Goal: Task Accomplishment & Management: Manage account settings

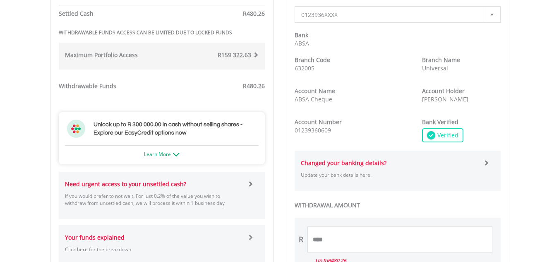
scroll to position [337, 0]
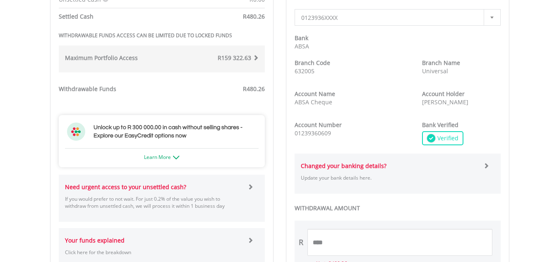
click at [558, 155] on html "My Investments Invest Now New Listings Sell My Recurring Investments Pending Or…" at bounding box center [279, 108] width 559 height 891
click at [256, 57] on span at bounding box center [256, 58] width 6 height 6
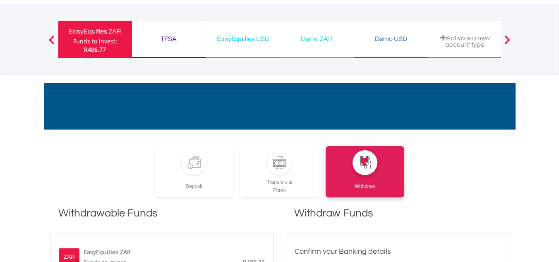
scroll to position [39, 0]
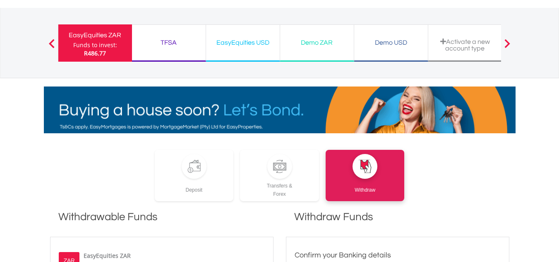
click at [240, 44] on div "EasyEquities USD" at bounding box center [243, 43] width 64 height 12
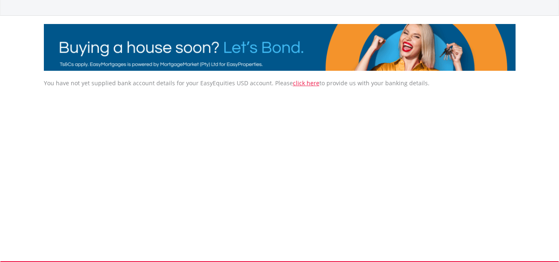
scroll to position [103, 0]
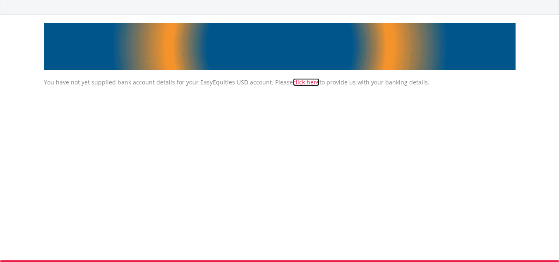
click at [302, 81] on link "click here" at bounding box center [306, 82] width 26 height 8
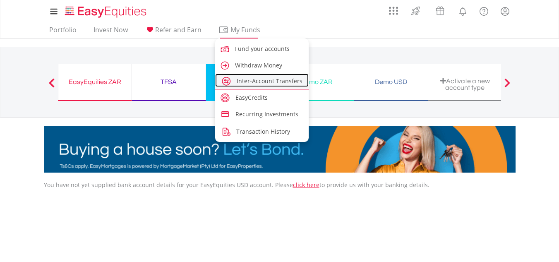
click at [240, 81] on span "Inter-Account Transfers" at bounding box center [270, 81] width 66 height 8
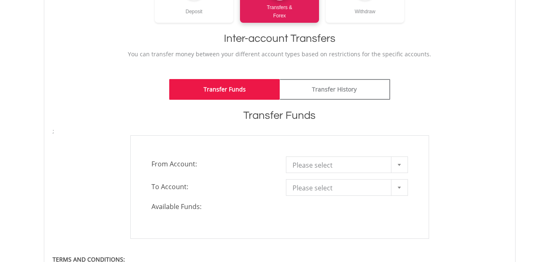
scroll to position [149, 0]
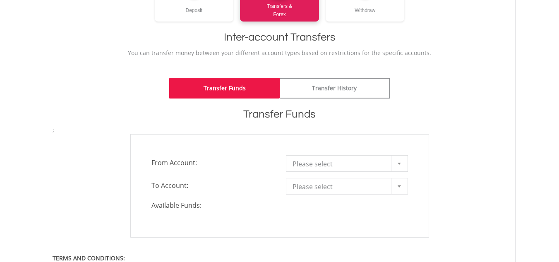
click at [400, 164] on b at bounding box center [398, 163] width 3 height 2
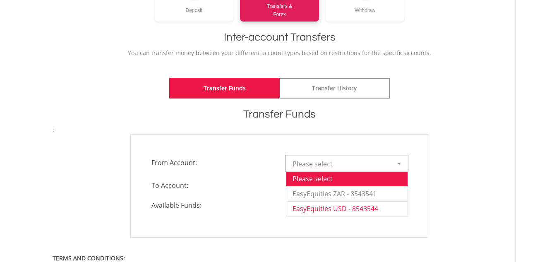
click at [364, 209] on li "EasyEquities USD - 8543544" at bounding box center [346, 208] width 121 height 15
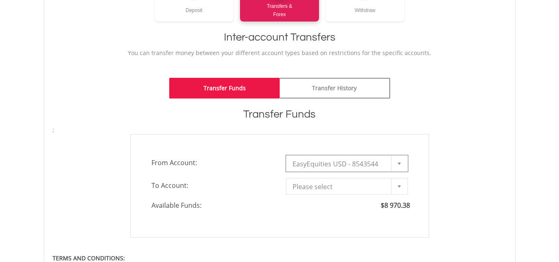
click at [400, 186] on b at bounding box center [398, 186] width 3 height 2
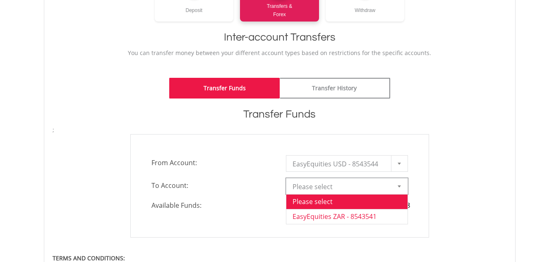
click at [363, 215] on li "EasyEquities ZAR - 8543541" at bounding box center [346, 216] width 121 height 15
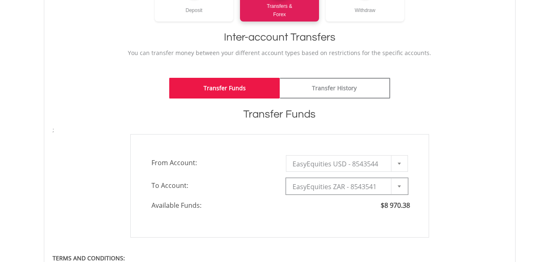
type input "*"
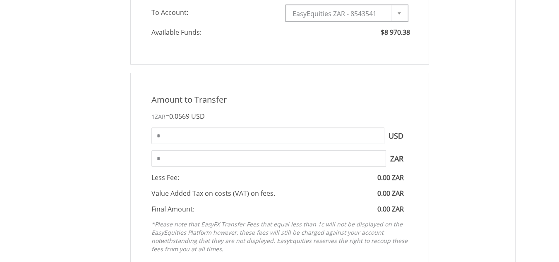
scroll to position [323, 0]
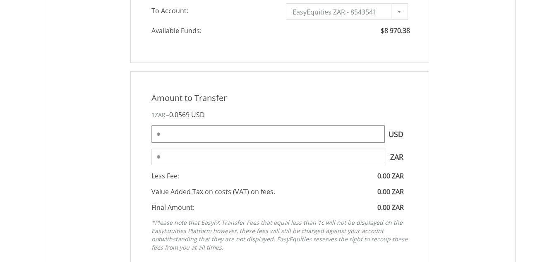
click at [165, 135] on input "*" at bounding box center [267, 134] width 233 height 17
type input "****"
type input "*******"
drag, startPoint x: 173, startPoint y: 134, endPoint x: 158, endPoint y: 135, distance: 15.8
click at [158, 135] on input "****" at bounding box center [267, 134] width 233 height 17
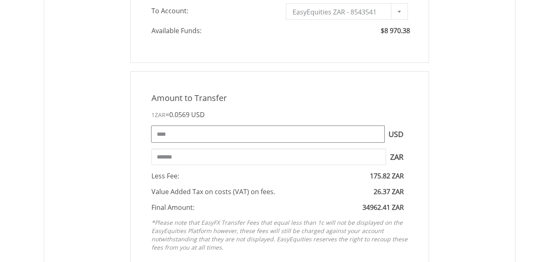
type input "****"
type input "********"
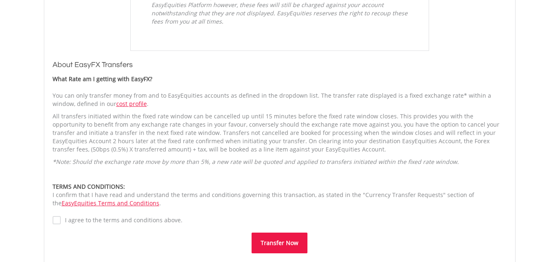
scroll to position [552, 0]
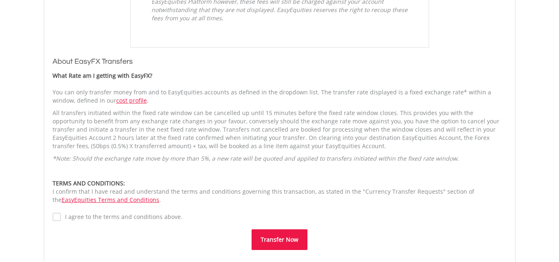
click at [275, 237] on button "Transfer Now" at bounding box center [279, 239] width 56 height 21
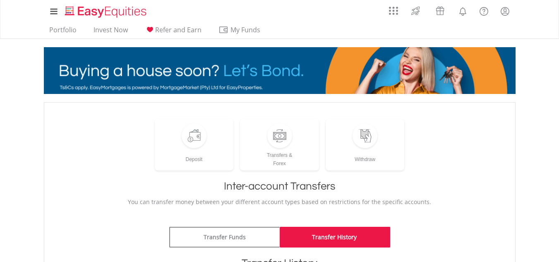
click at [506, 196] on div "﻿ Deposit Transfers & Forex Withdraw Inter-account Transfers You can transfer m…" at bounding box center [280, 158] width 454 height 95
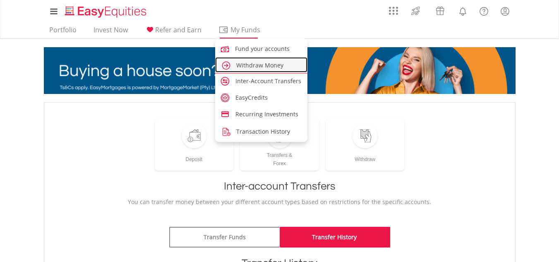
click at [243, 65] on span "Withdraw Money" at bounding box center [259, 65] width 47 height 8
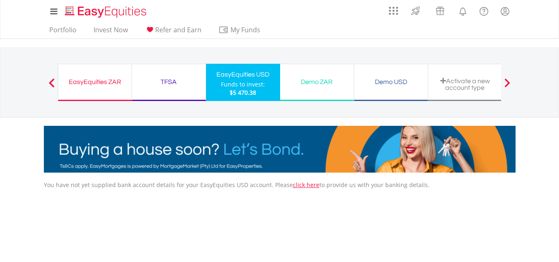
click at [85, 86] on div "EasyEquities ZAR" at bounding box center [94, 82] width 63 height 12
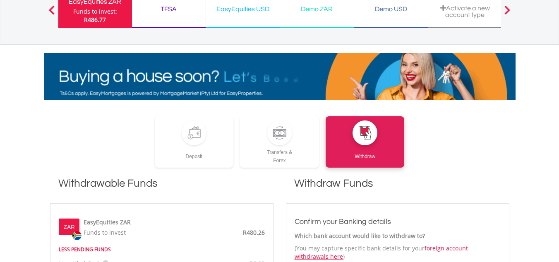
scroll to position [79, 0]
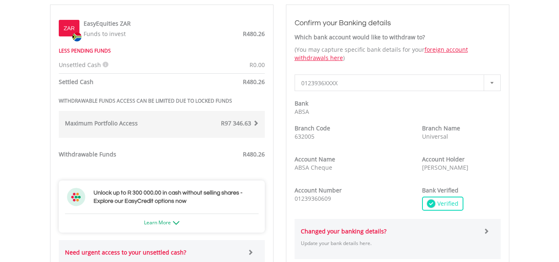
scroll to position [282, 0]
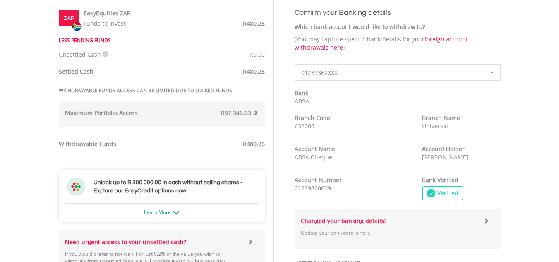
click at [255, 114] on span at bounding box center [256, 113] width 6 height 6
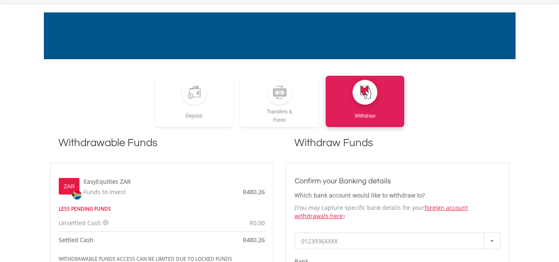
scroll to position [0, 0]
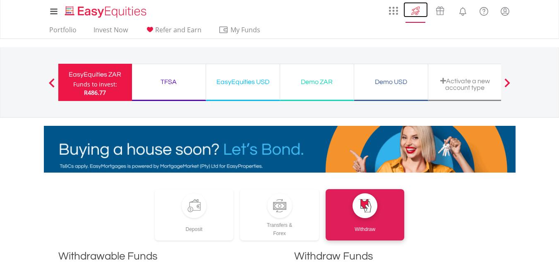
click at [414, 11] on img at bounding box center [416, 10] width 14 height 13
